Goal: Check status: Check status

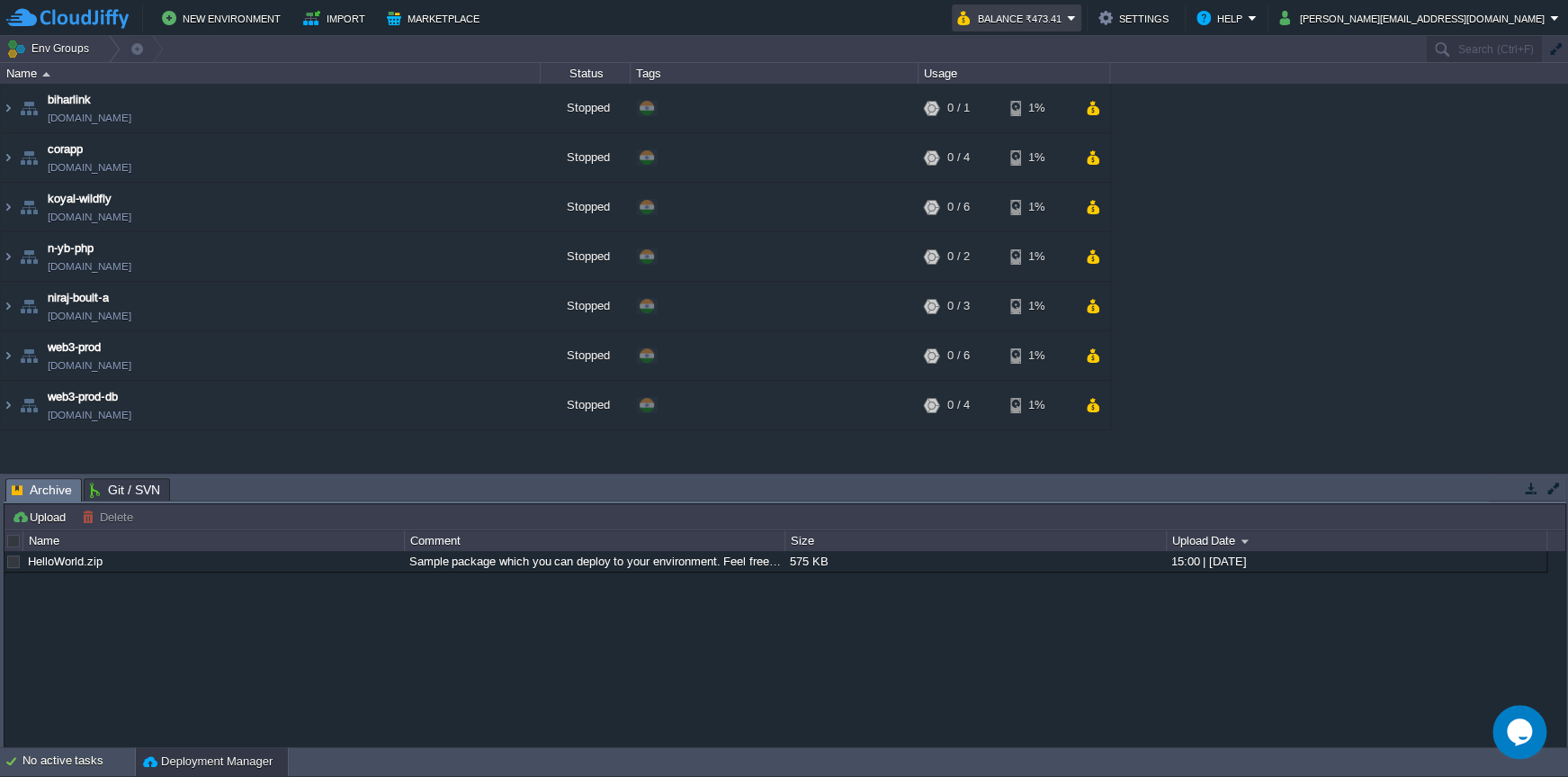
click at [1077, 21] on em "Balance ₹473.41" at bounding box center [1016, 18] width 119 height 22
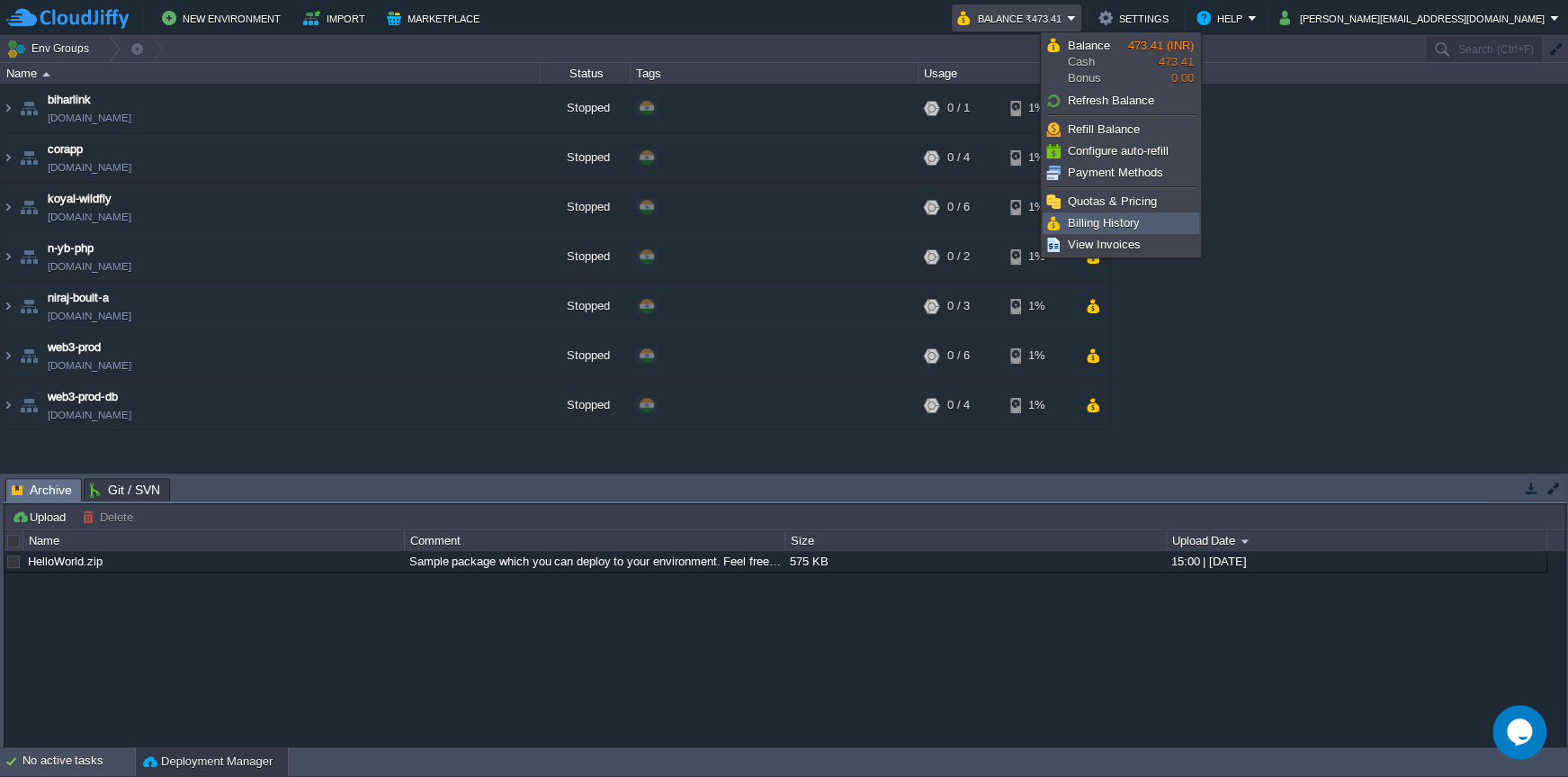
click at [1126, 223] on span "Billing History" at bounding box center [1104, 223] width 72 height 13
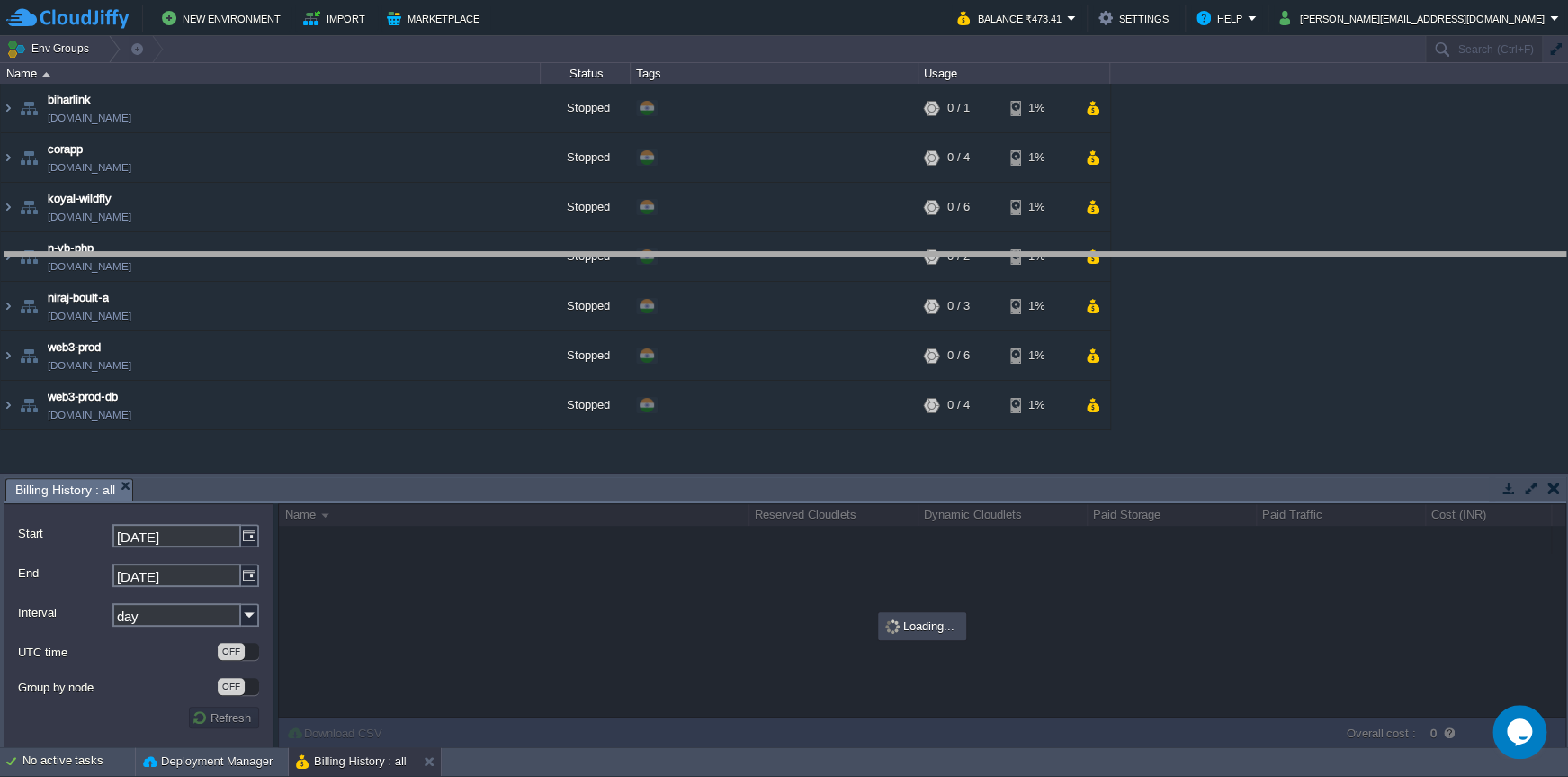
drag, startPoint x: 965, startPoint y: 490, endPoint x: 983, endPoint y: 265, distance: 225.7
click at [983, 265] on body "New Environment Import Marketplace Bonus ₹0.00 Upgrade Account Balance ₹473.41 …" at bounding box center [784, 388] width 1568 height 777
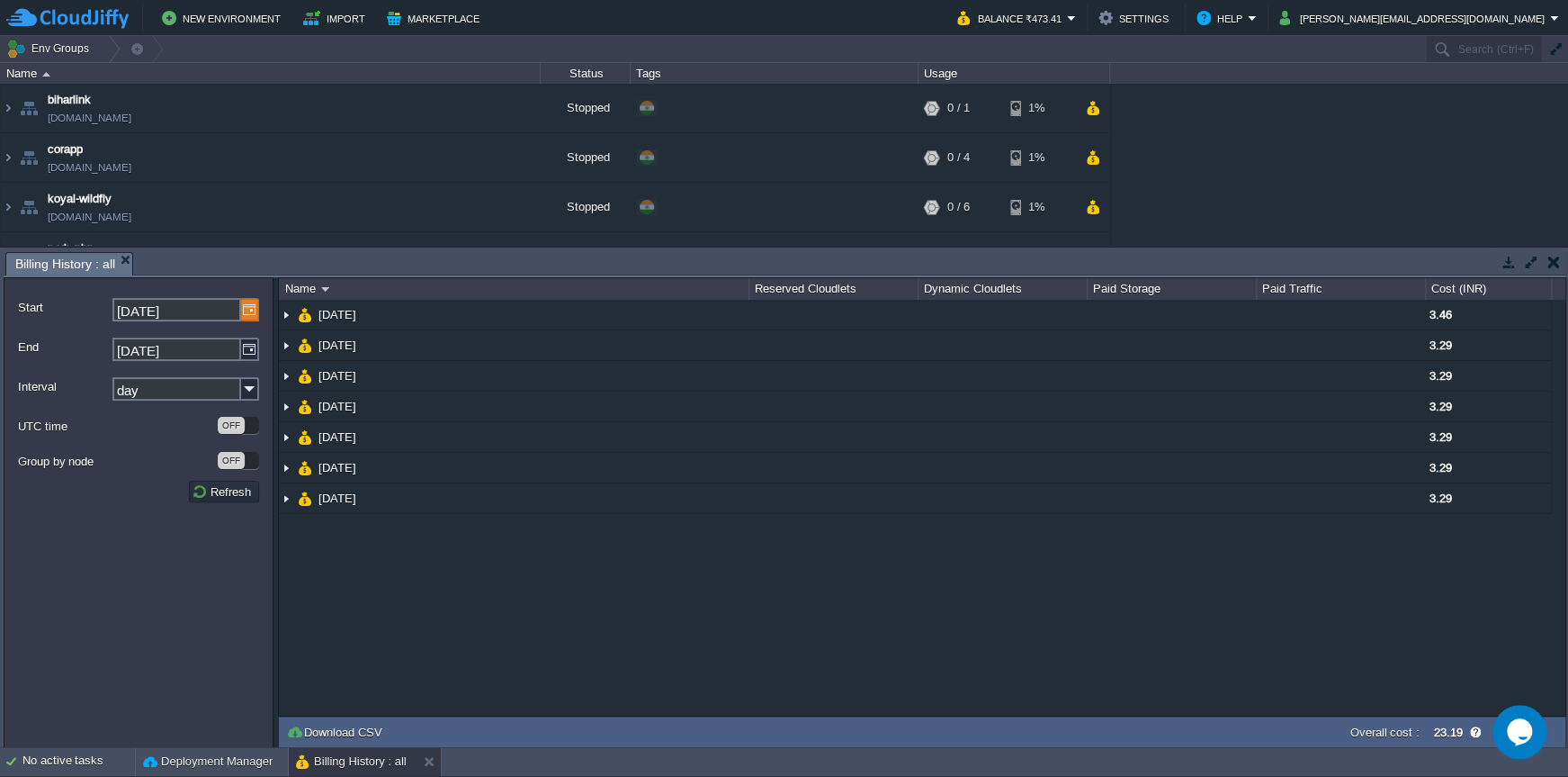
click at [250, 309] on img at bounding box center [249, 309] width 18 height 24
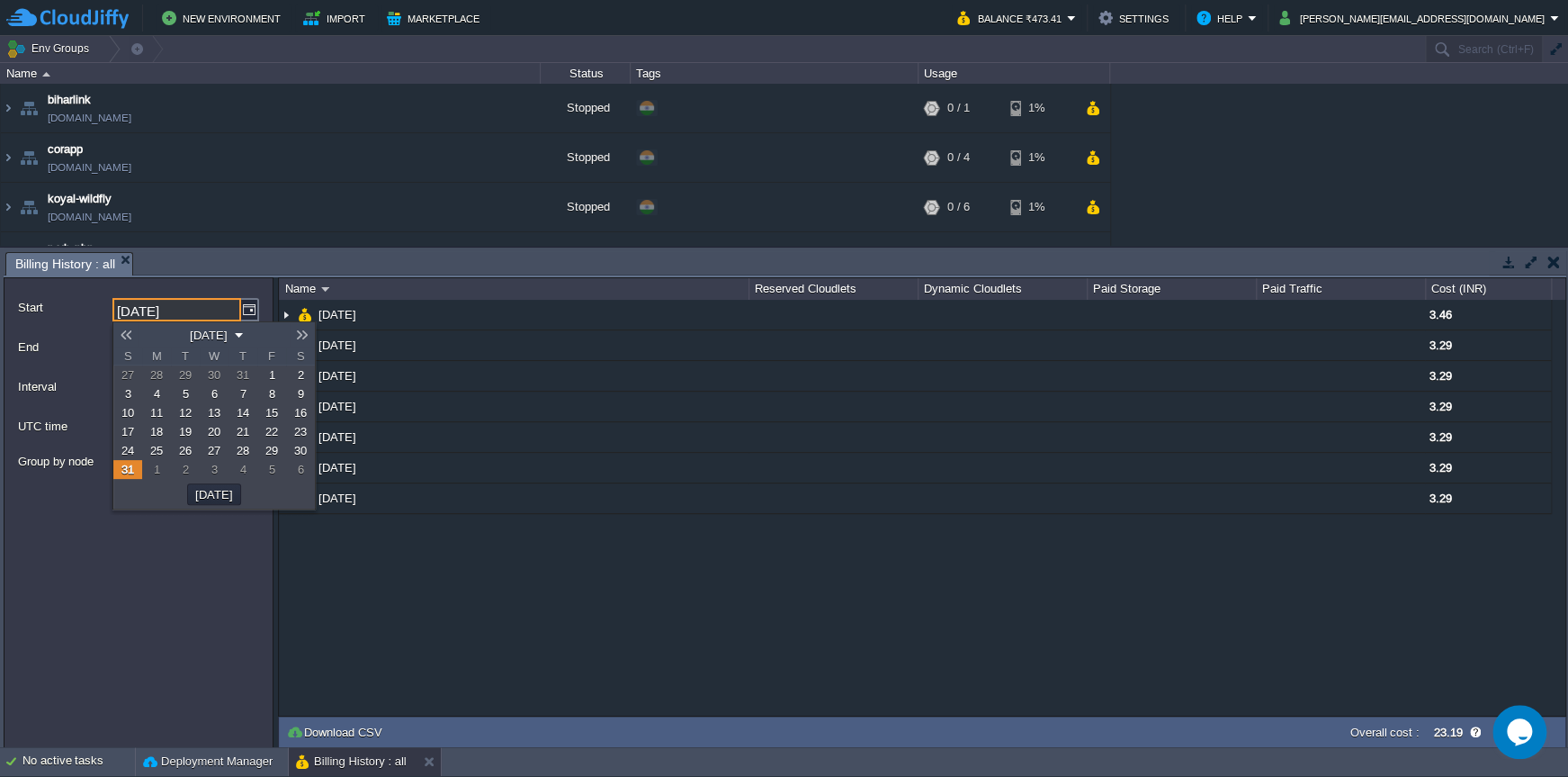
click at [244, 339] on em "August 2025" at bounding box center [214, 334] width 61 height 16
click at [186, 392] on link "Sep" at bounding box center [189, 388] width 46 height 19
click at [184, 502] on button "OK" at bounding box center [185, 497] width 28 height 16
click at [300, 377] on span "6" at bounding box center [301, 375] width 7 height 13
type input "06-09-2025"
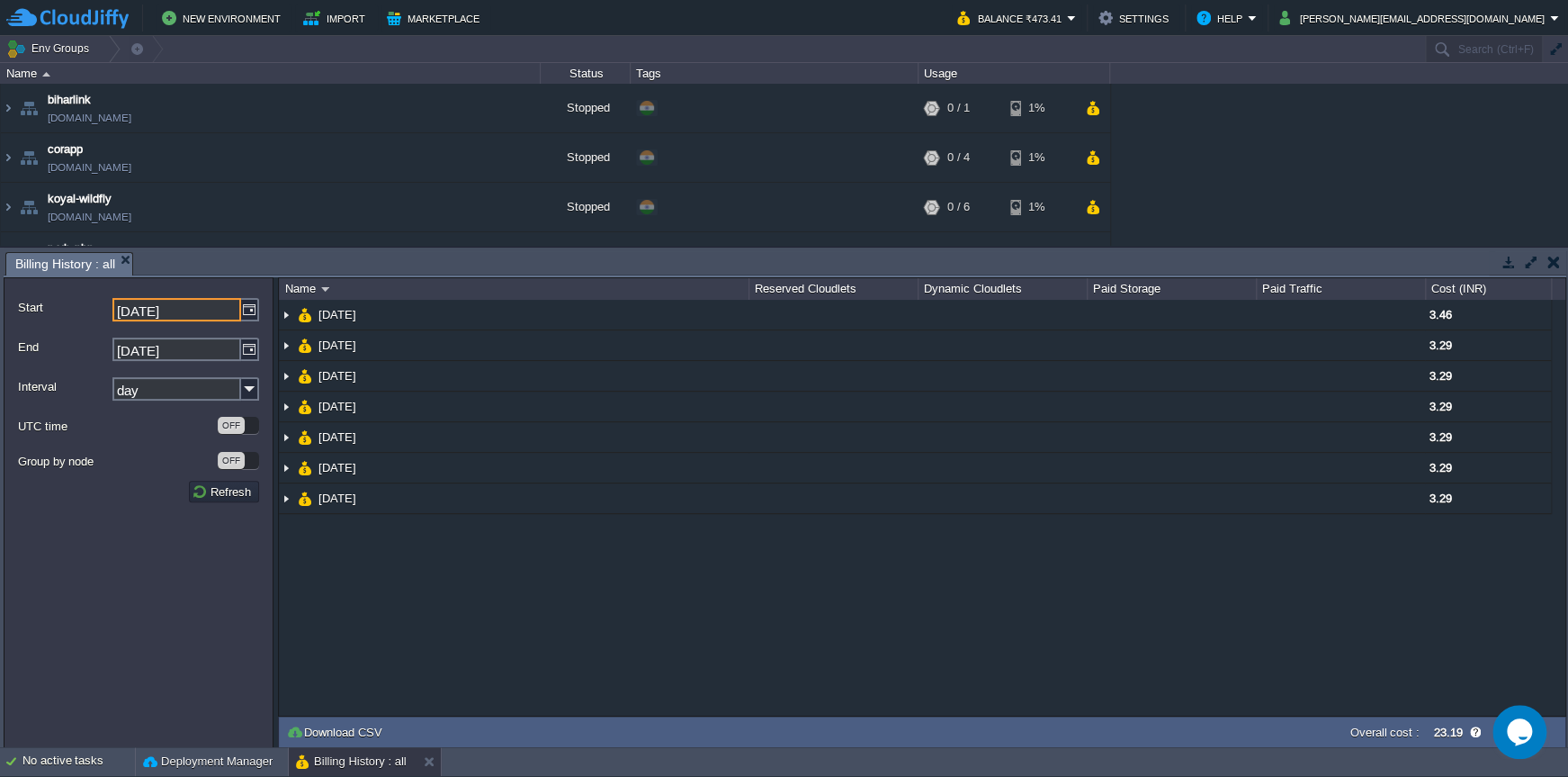
click at [149, 592] on form "Start 06-09-2025 End 07-09-2025 Interval day UTC time OFF Group by node OFF Ref…" at bounding box center [138, 512] width 270 height 471
click at [241, 390] on img at bounding box center [249, 388] width 18 height 24
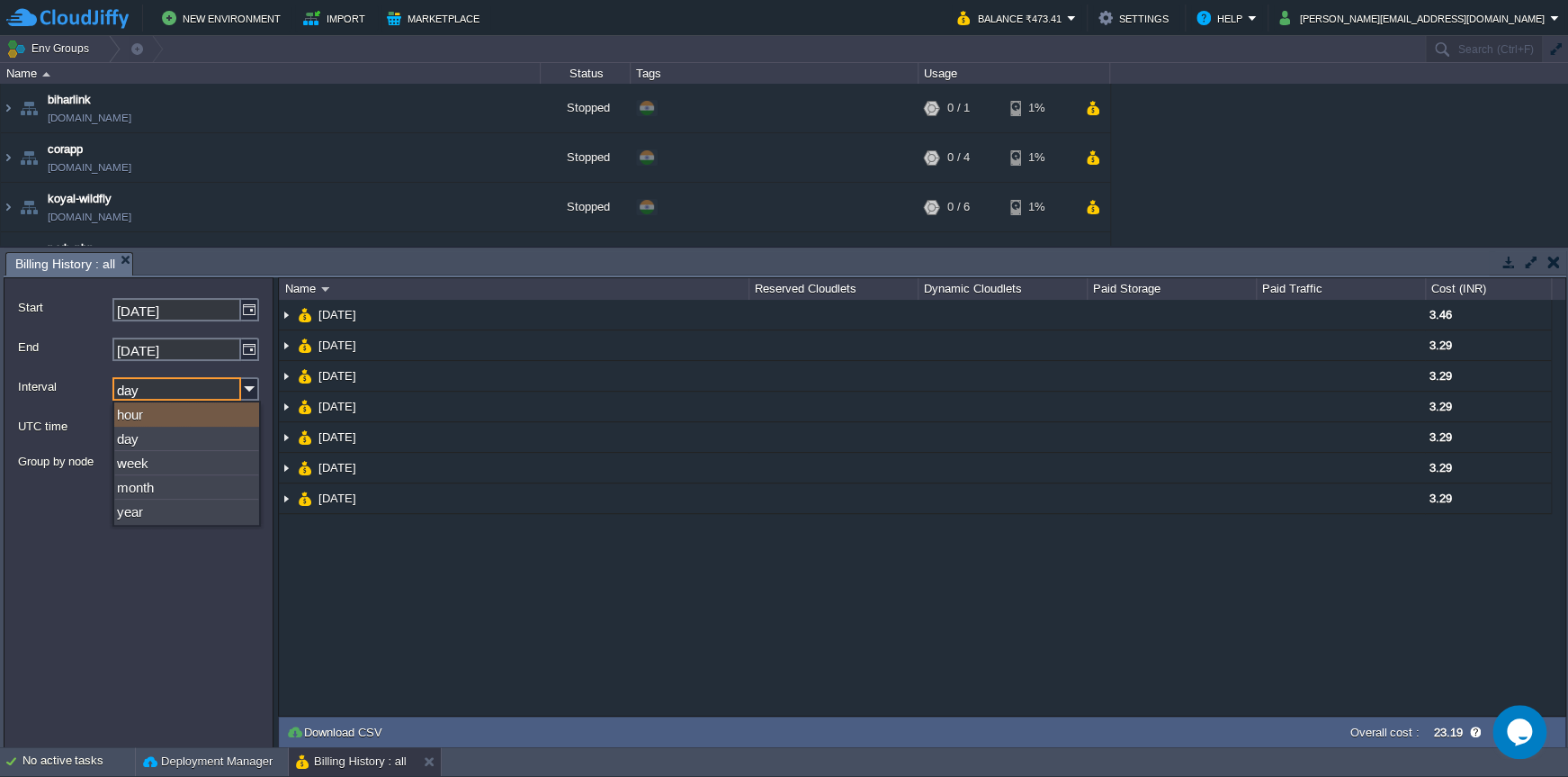
click at [217, 412] on div "hour" at bounding box center [186, 415] width 145 height 25
click at [200, 559] on form "Start 06-09-2025 End 07-09-2025 Interval hour UTC time OFF Group by node OFF Re…" at bounding box center [138, 512] width 270 height 471
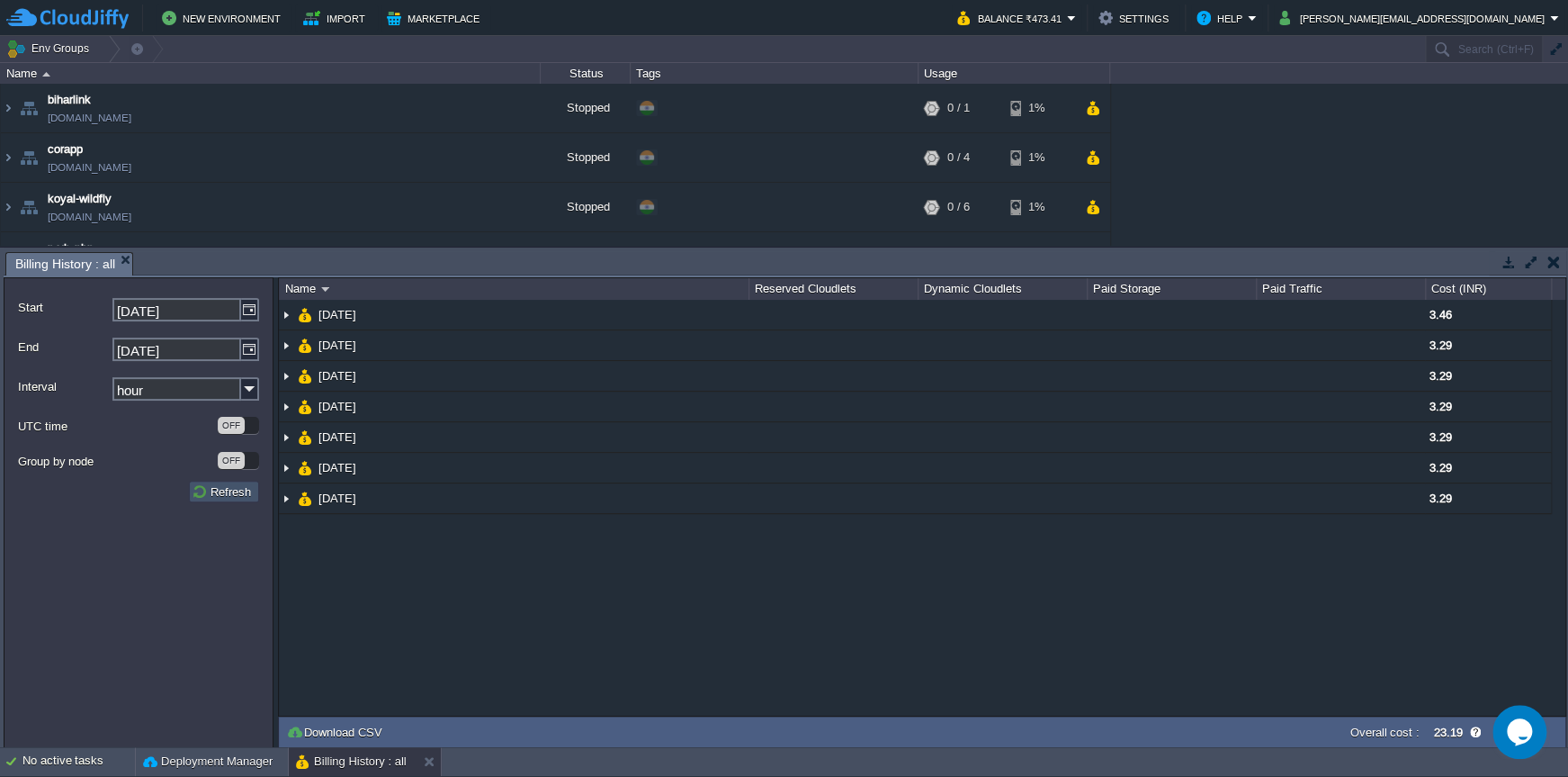
click at [225, 495] on button "Refresh" at bounding box center [224, 490] width 65 height 16
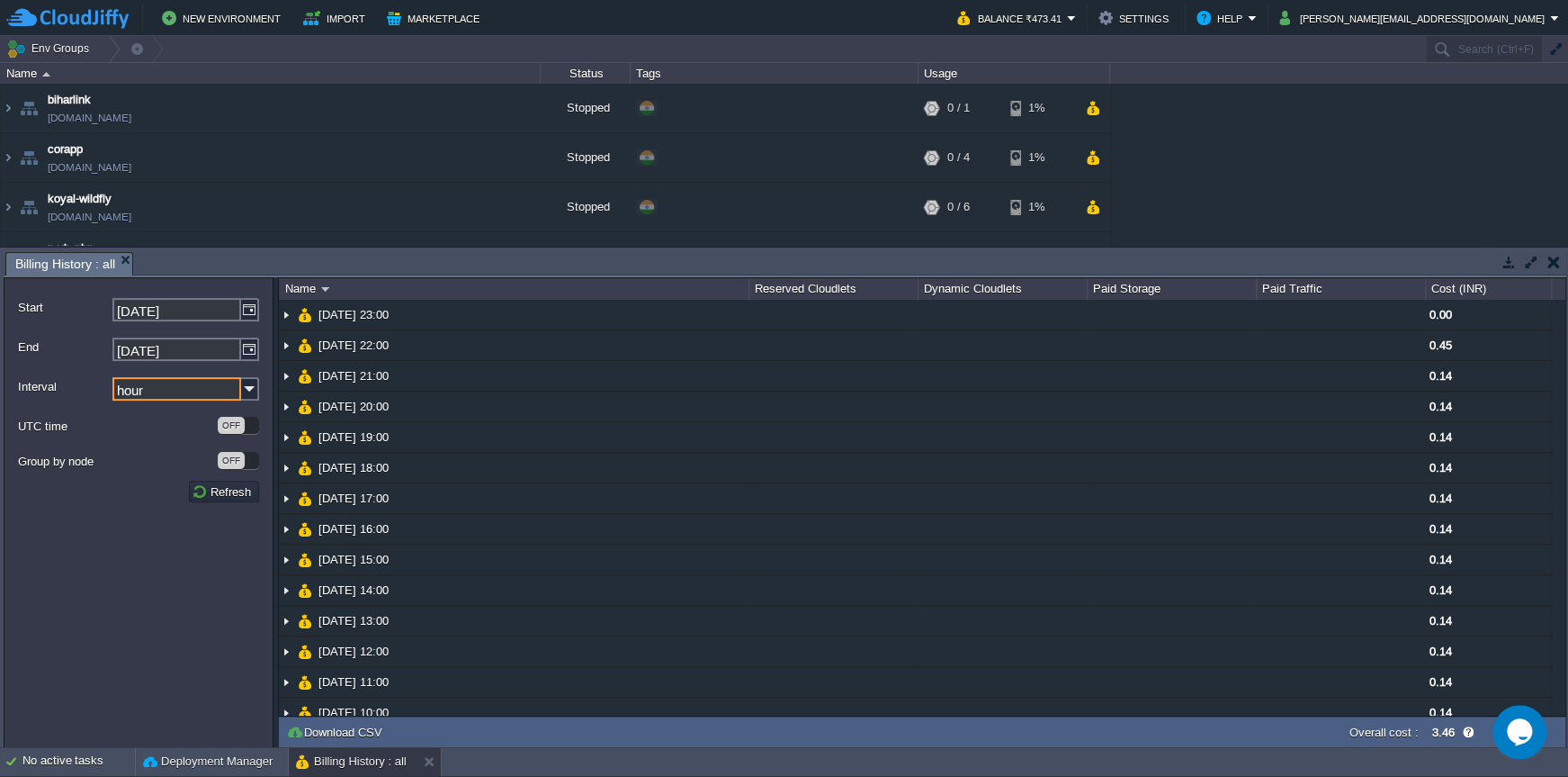
click at [237, 386] on input "hour" at bounding box center [177, 388] width 129 height 24
click at [198, 428] on div "day" at bounding box center [186, 439] width 145 height 25
type input "day"
click at [229, 483] on td "Refresh" at bounding box center [224, 491] width 70 height 22
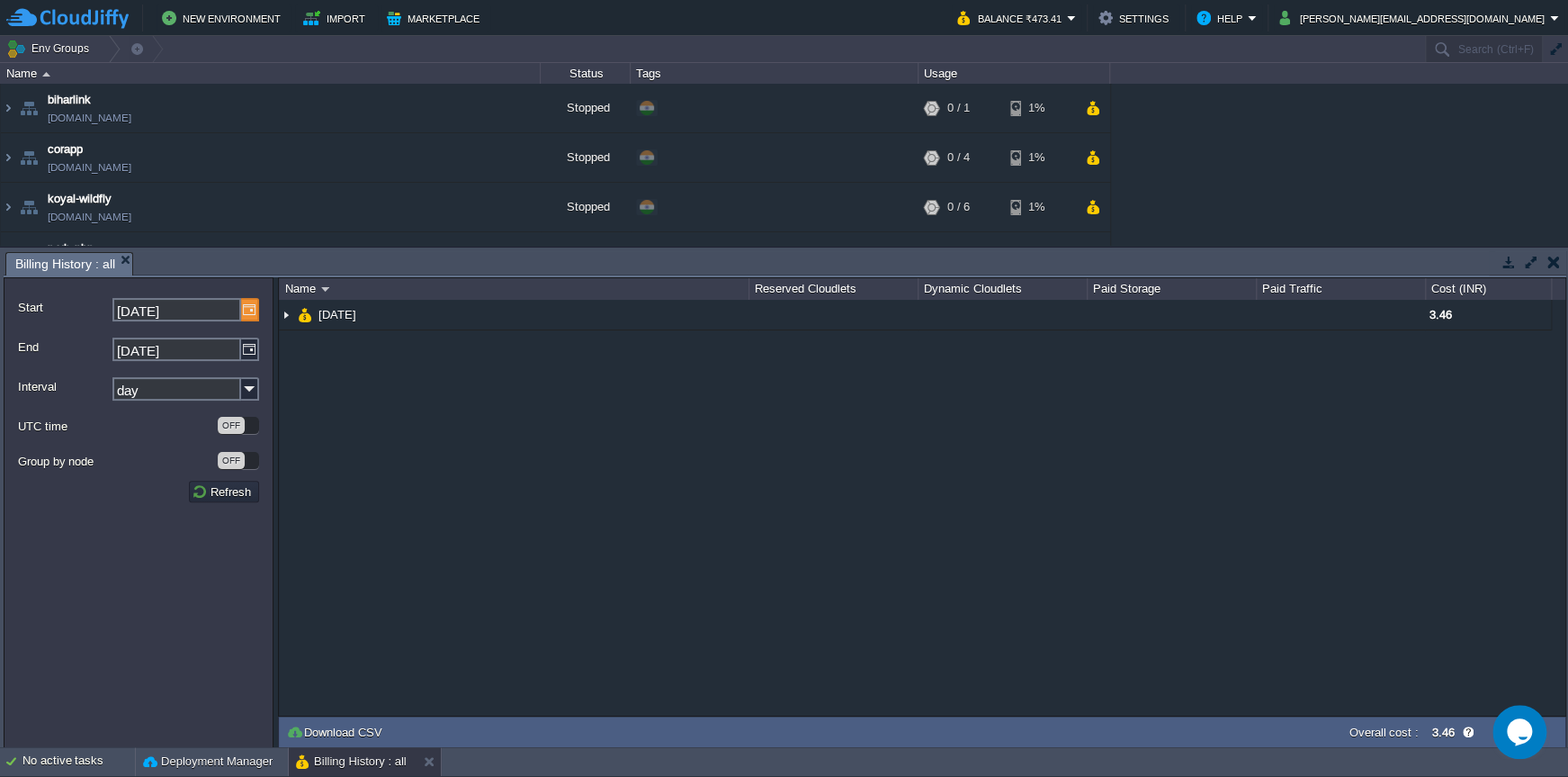
click at [254, 307] on img at bounding box center [249, 309] width 18 height 24
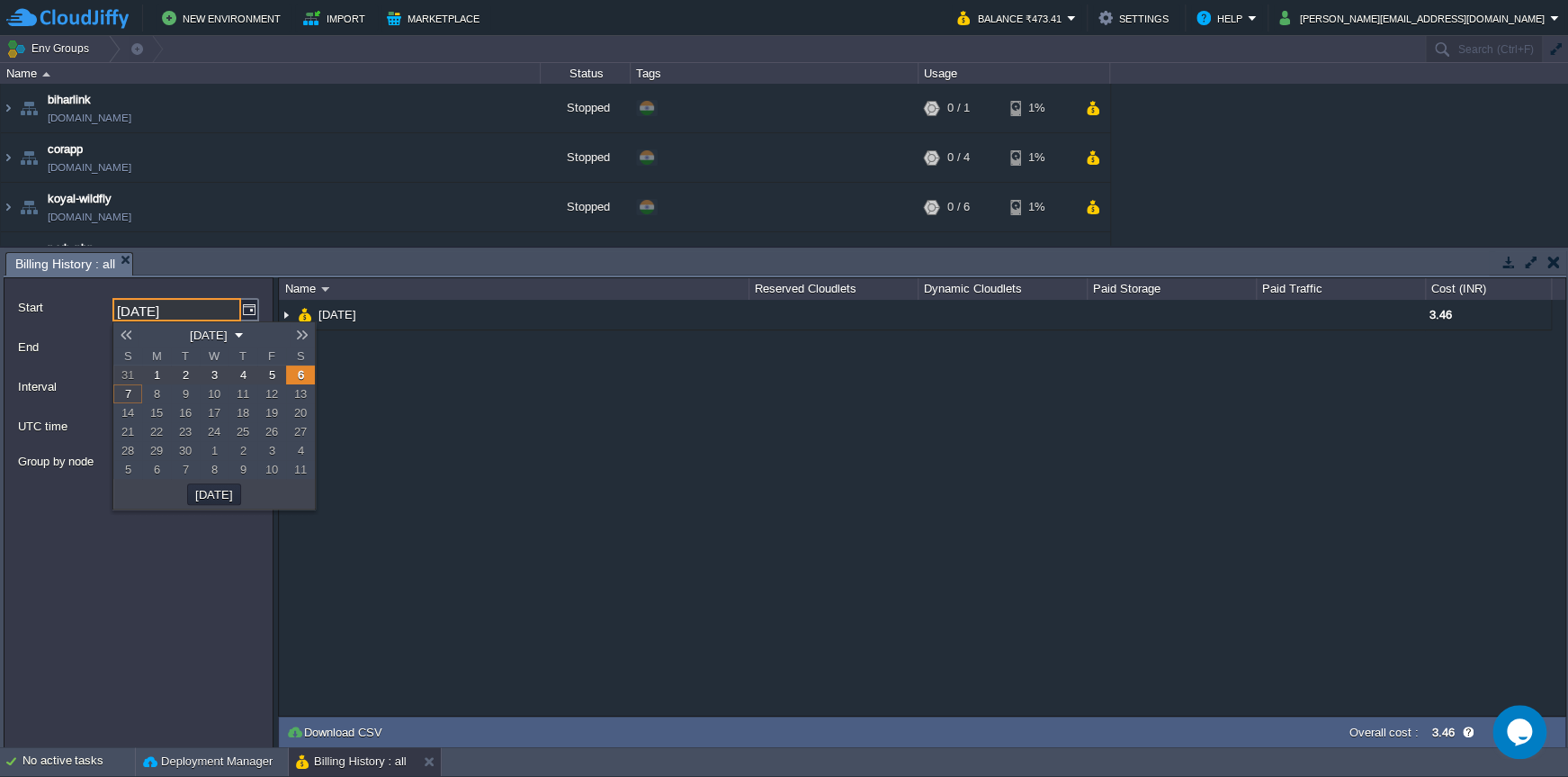
click at [221, 376] on link "3" at bounding box center [214, 375] width 28 height 19
type input "03-09-2025"
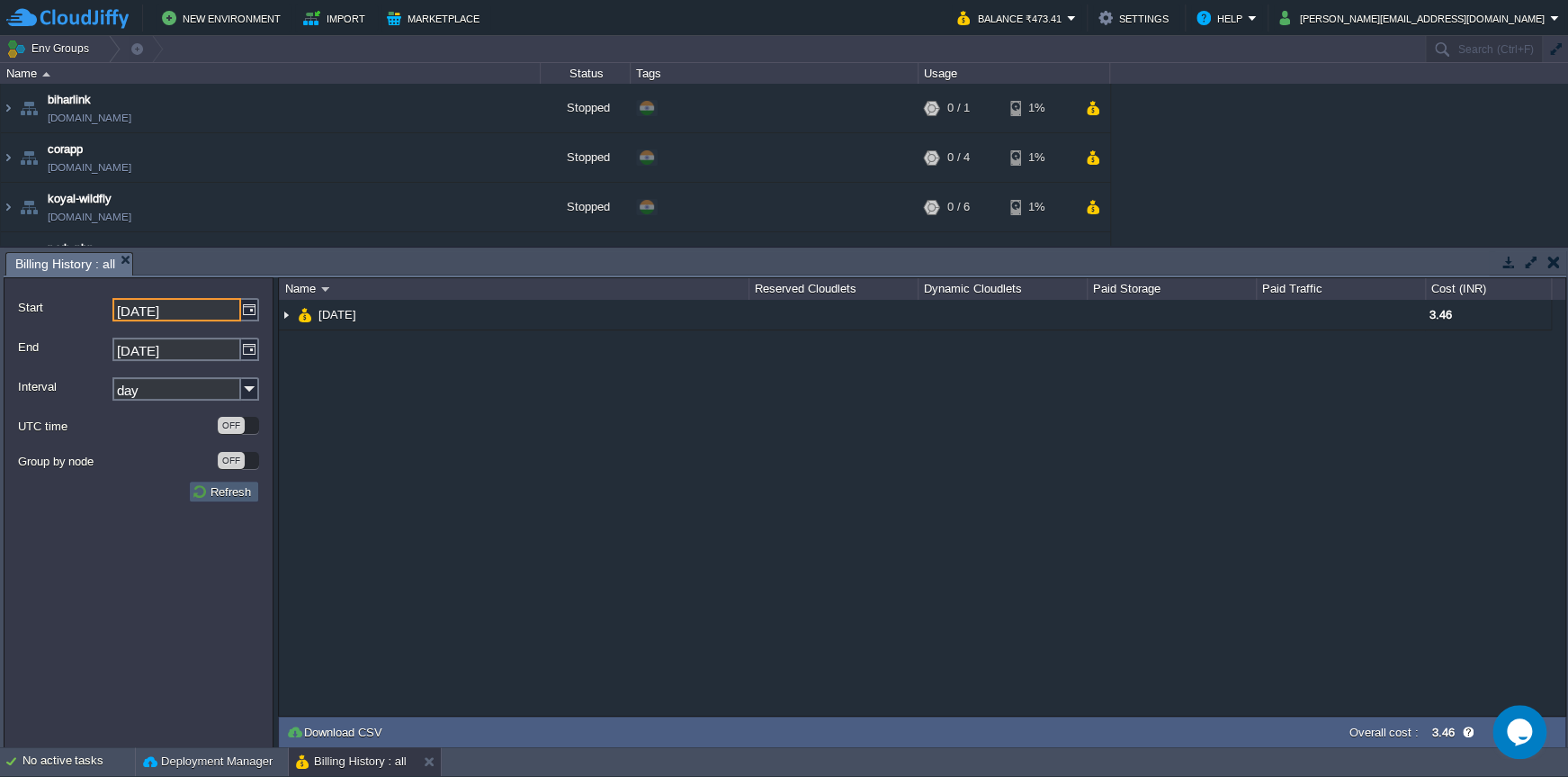
click at [232, 490] on button "Refresh" at bounding box center [224, 490] width 65 height 16
